Goal: Find specific page/section: Find specific page/section

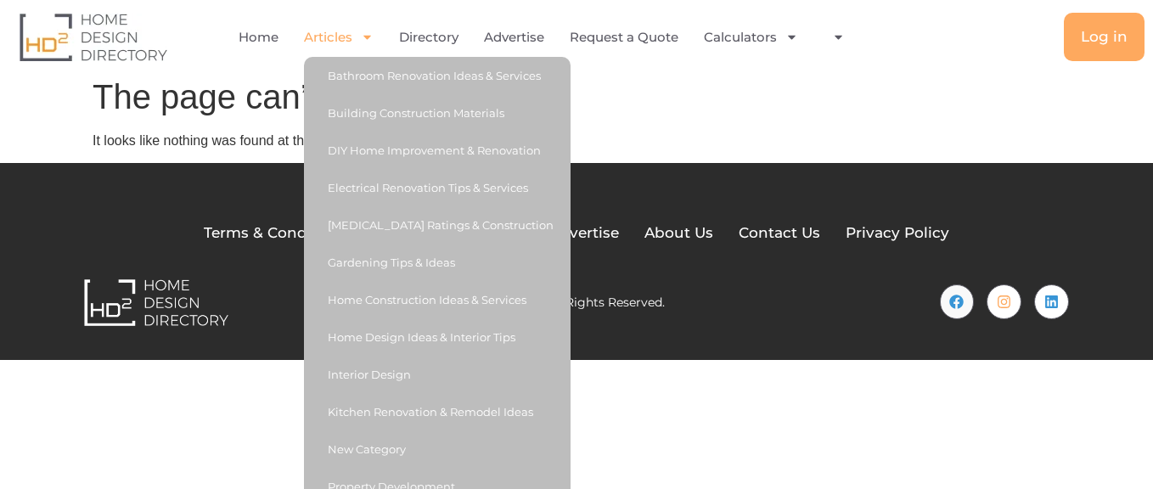
click at [326, 38] on link "Articles" at bounding box center [339, 37] width 70 height 39
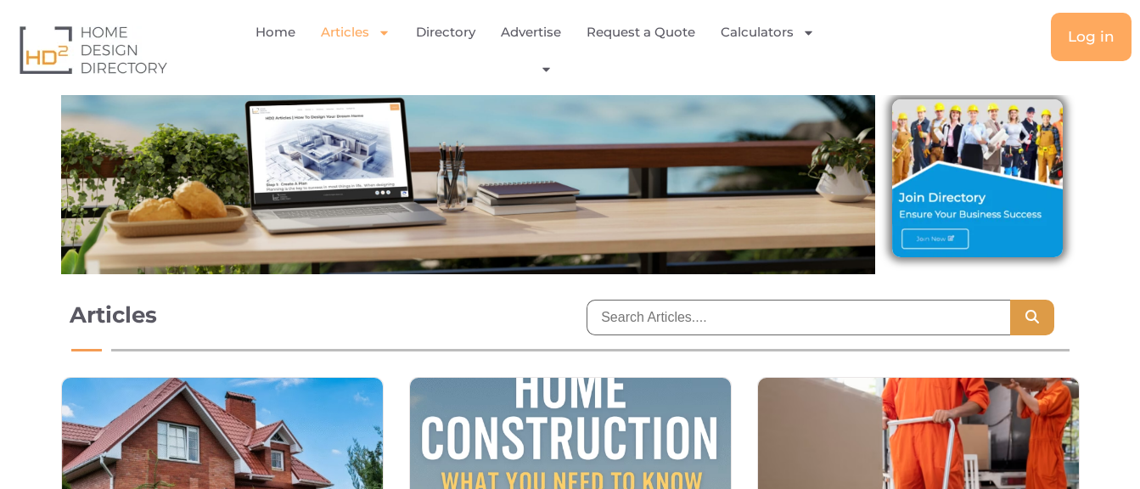
scroll to position [204, 0]
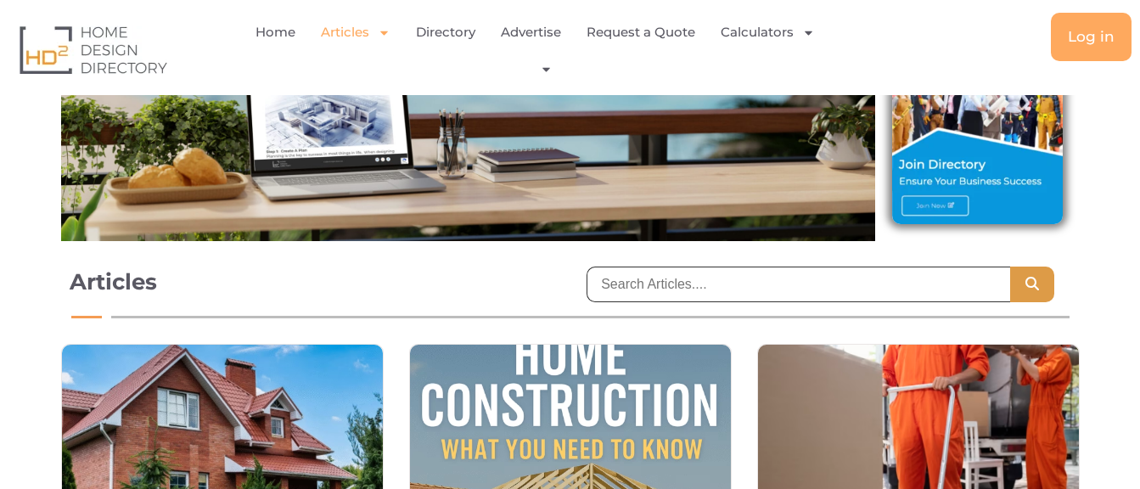
click at [627, 281] on input "search" at bounding box center [798, 285] width 423 height 36
type input "[PERSON_NAME]"
click at [1031, 279] on icon "Search" at bounding box center [1032, 284] width 17 height 14
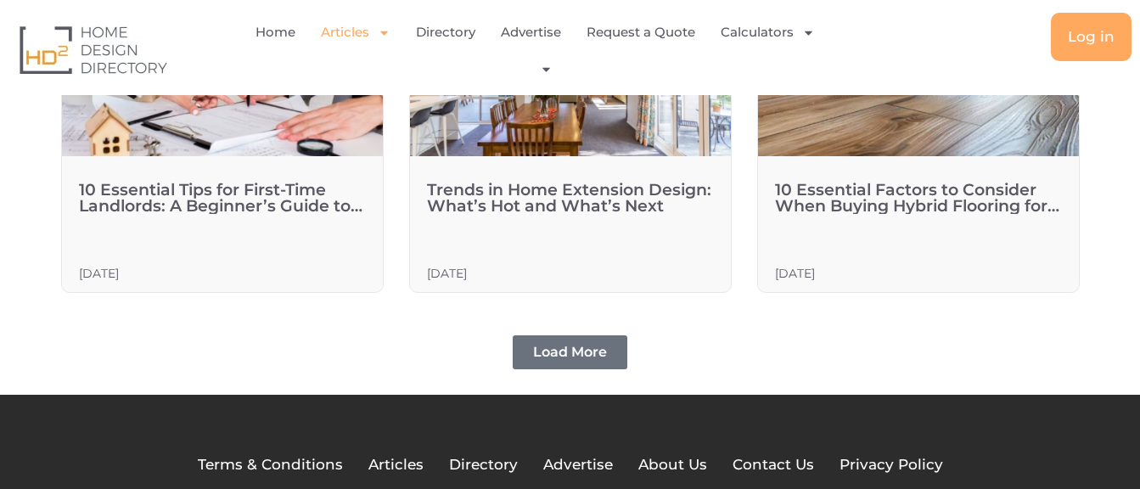
scroll to position [1291, 0]
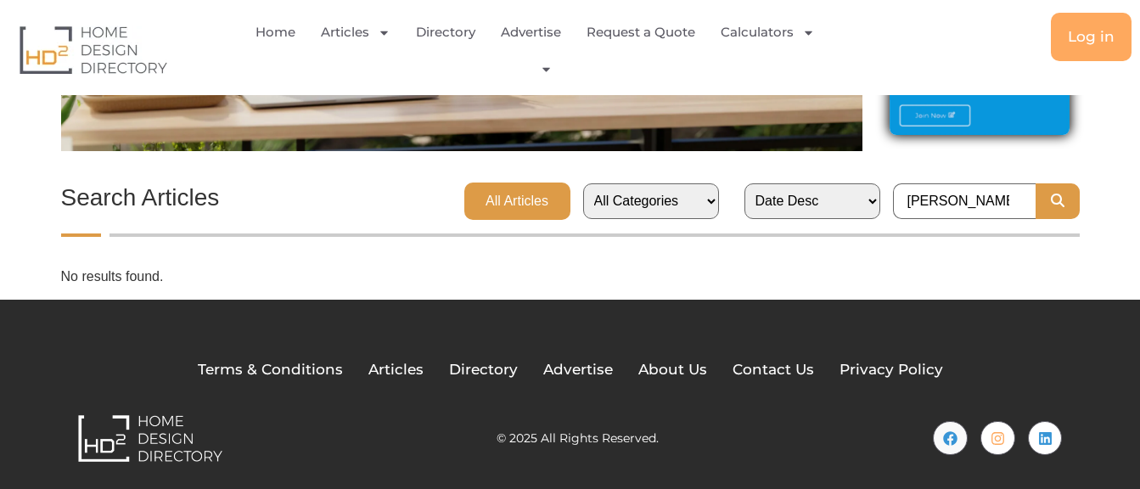
scroll to position [311, 0]
